Goal: Find contact information: Find contact information

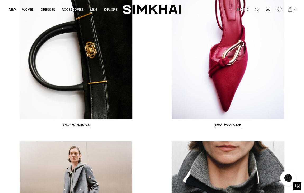
scroll to position [1083, 0]
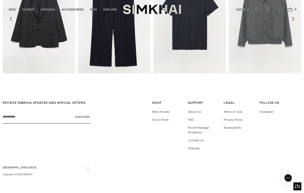
click at [197, 142] on li "Contact Us" at bounding box center [204, 140] width 33 height 5
click at [198, 138] on link "Contact Us" at bounding box center [196, 140] width 16 height 4
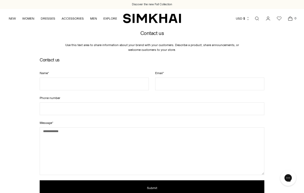
scroll to position [137, 0]
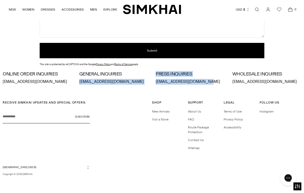
drag, startPoint x: 79, startPoint y: 82, endPoint x: 145, endPoint y: 88, distance: 66.1
click at [145, 88] on div "Discover the new Fall Collection Discover the new Fall Collection Skip to conte…" at bounding box center [152, 28] width 304 height 330
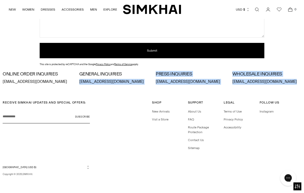
click at [145, 88] on div "RECEIVE SIMKHAI UPDATES AND SPECIAL OFFERS: Your email Subscribe Shop Shop New …" at bounding box center [152, 139] width 304 height 105
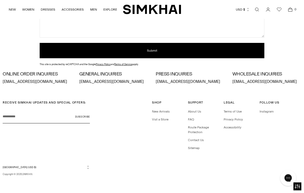
click at [79, 81] on div "ONLINE ORDER INQUIRIES [EMAIL_ADDRESS][DOMAIN_NAME] GENERAL INQUIRIES [EMAIL_AD…" at bounding box center [152, 77] width 299 height 13
drag, startPoint x: 79, startPoint y: 82, endPoint x: 138, endPoint y: 82, distance: 59.2
click at [138, 82] on p "[EMAIL_ADDRESS][DOMAIN_NAME]" at bounding box center [113, 82] width 69 height 6
copy p "[EMAIL_ADDRESS][DOMAIN_NAME]"
click at [138, 82] on p "[EMAIL_ADDRESS][DOMAIN_NAME]" at bounding box center [113, 82] width 69 height 6
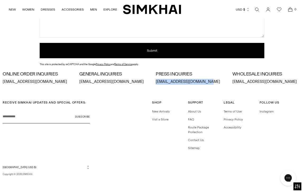
drag, startPoint x: 155, startPoint y: 81, endPoint x: 207, endPoint y: 82, distance: 51.5
click at [207, 82] on div "ONLINE ORDER INQUIRIES [EMAIL_ADDRESS][DOMAIN_NAME] GENERAL INQUIRIES [EMAIL_AD…" at bounding box center [152, 77] width 299 height 13
copy p "[EMAIL_ADDRESS][DOMAIN_NAME]"
click at [198, 113] on link "About Us" at bounding box center [194, 111] width 13 height 4
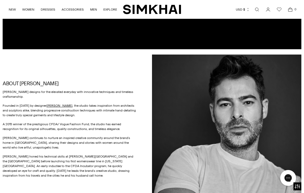
scroll to position [145, 0]
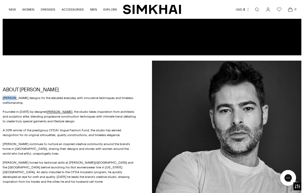
drag, startPoint x: 2, startPoint y: 97, endPoint x: 15, endPoint y: 97, distance: 12.7
click at [15, 97] on div "ABOUT SIMKHAI SIMKHAI designs for the elevated everyday with innovative techniq…" at bounding box center [152, 135] width 304 height 155
copy p "SIMKHA"
